Goal: Navigation & Orientation: Find specific page/section

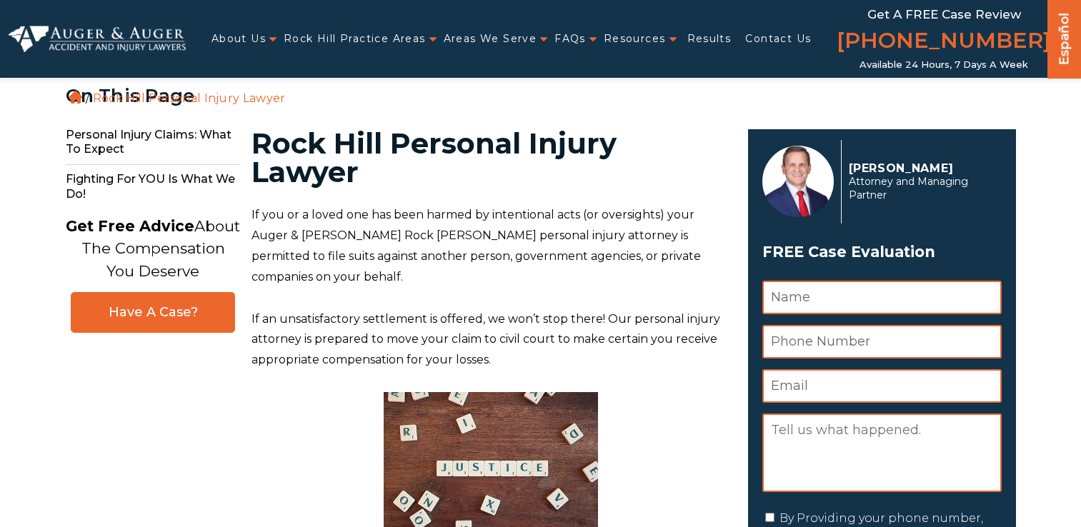
scroll to position [357, 0]
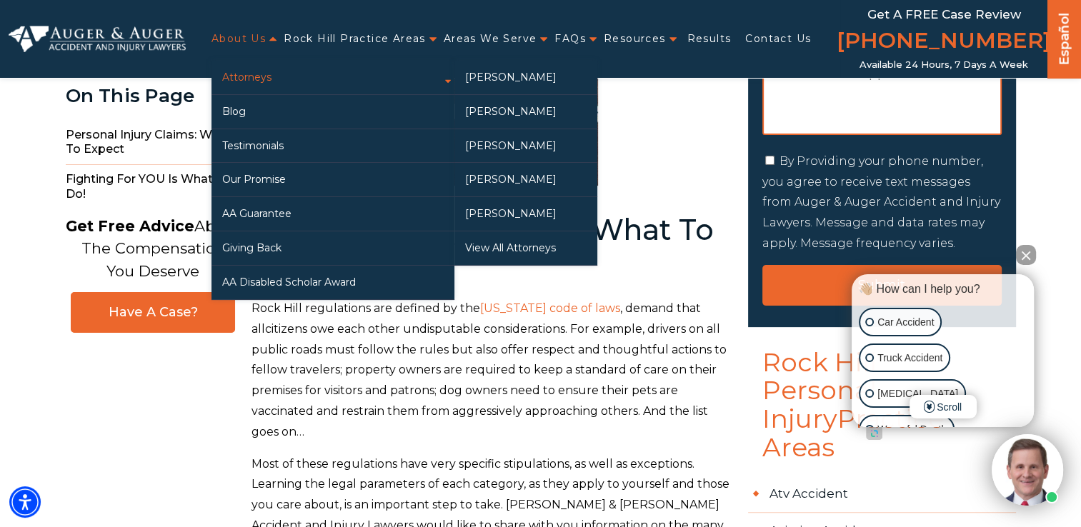
click at [262, 67] on link "Attorneys" at bounding box center [333, 78] width 243 height 34
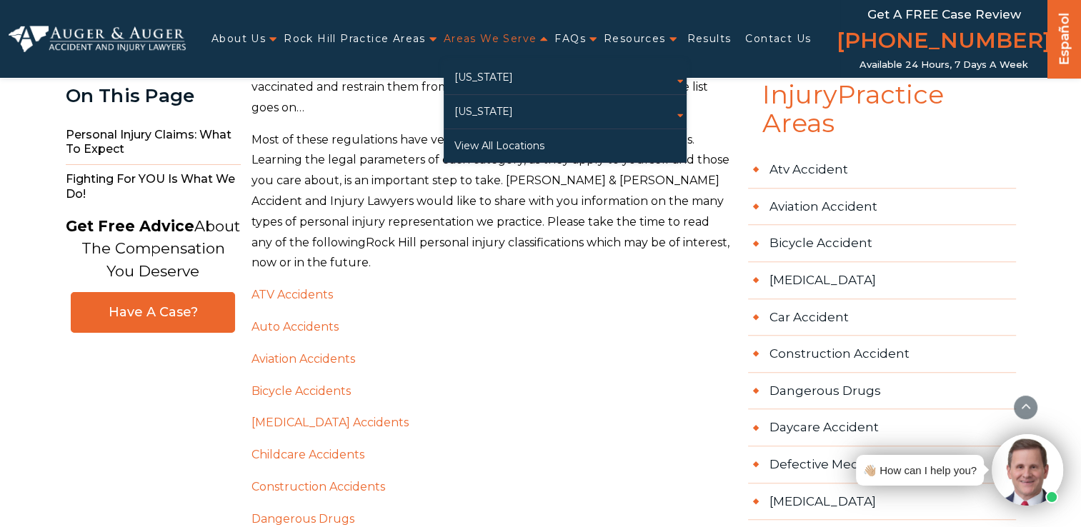
scroll to position [683, 0]
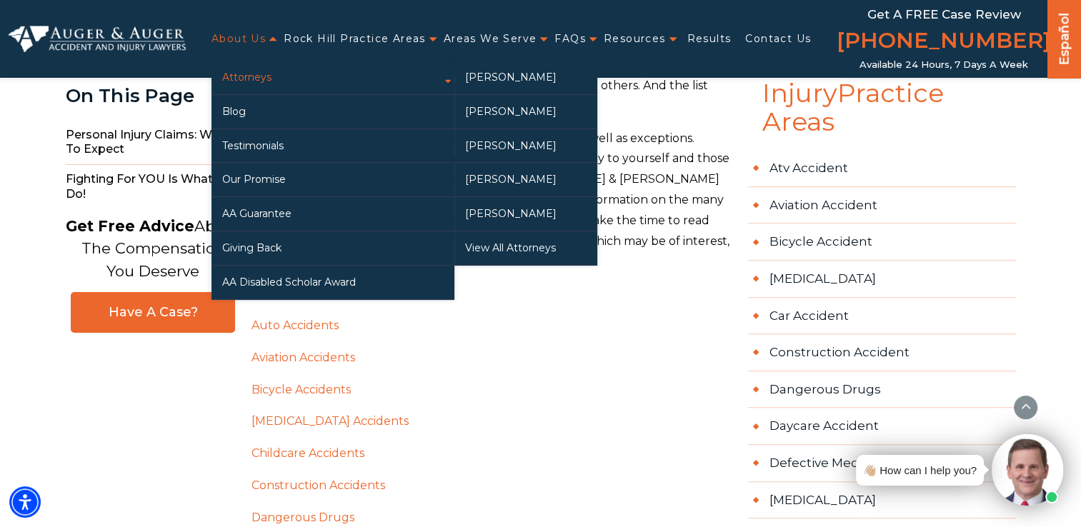
click at [253, 84] on link "Attorneys" at bounding box center [333, 78] width 243 height 34
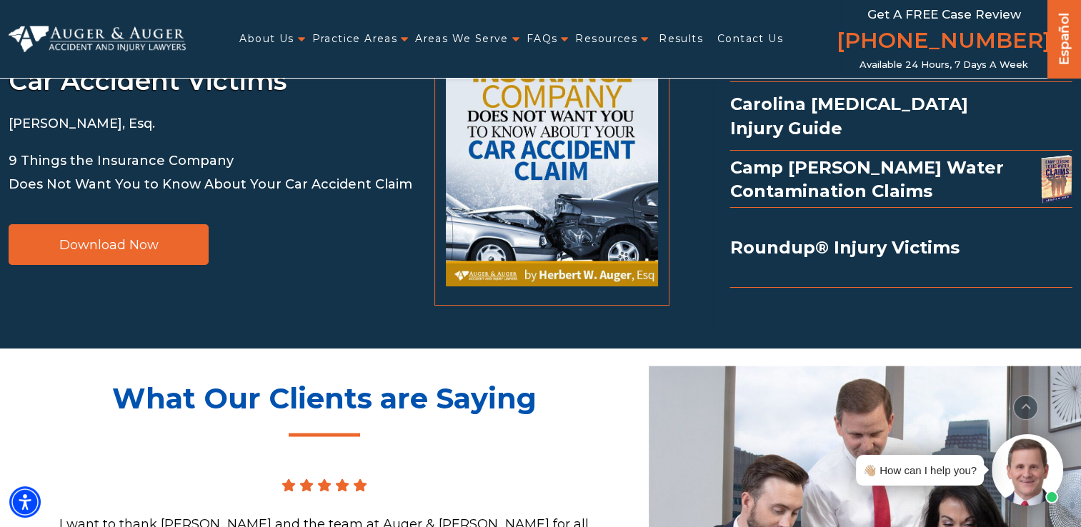
scroll to position [2449, 0]
